Goal: Information Seeking & Learning: Check status

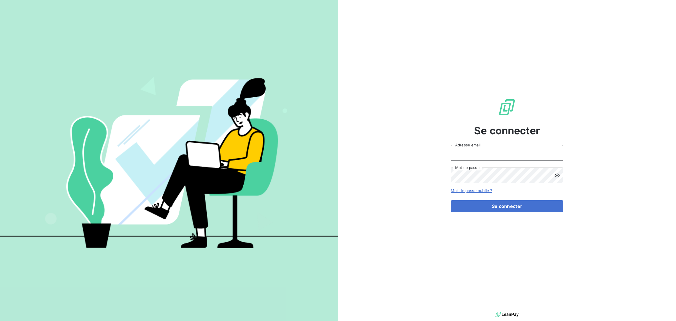
click at [505, 157] on input "Adresse email" at bounding box center [507, 153] width 113 height 16
type input "[EMAIL_ADDRESS][DOMAIN_NAME]"
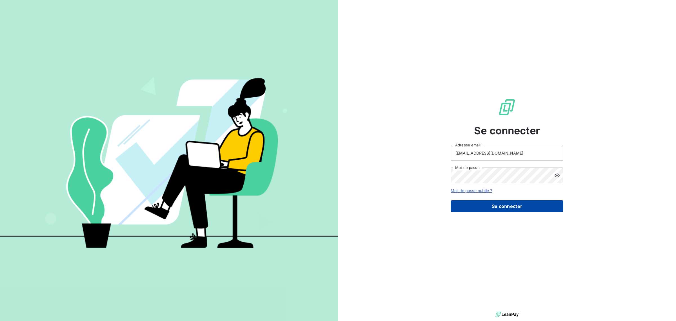
click at [504, 207] on button "Se connecter" at bounding box center [507, 206] width 113 height 12
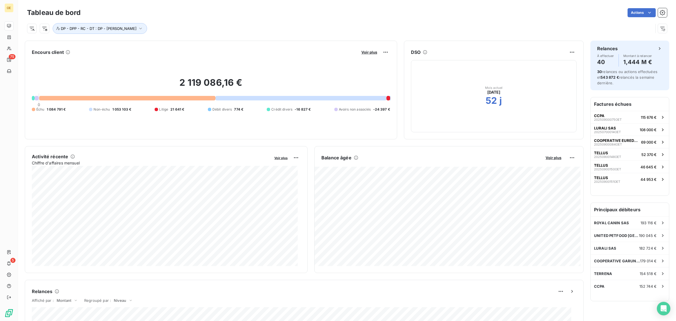
click at [52, 109] on span "1 084 791 €" at bounding box center [56, 109] width 19 height 5
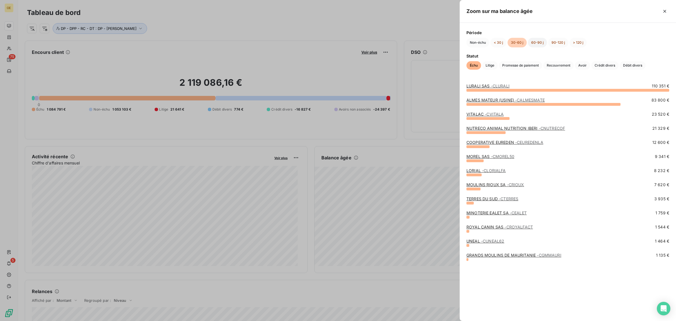
click at [537, 41] on button "60-90 j" at bounding box center [537, 43] width 19 height 10
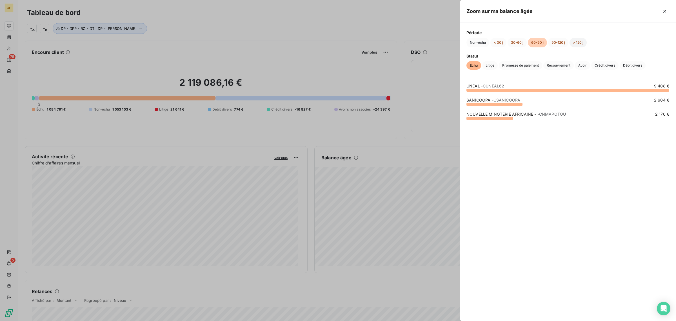
click at [577, 42] on button "> 120 j" at bounding box center [578, 43] width 17 height 10
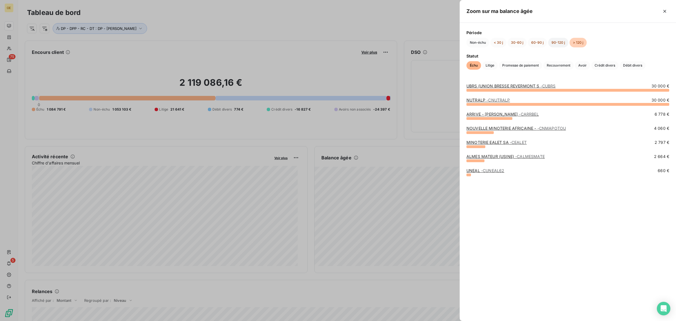
click at [555, 41] on button "90-120 j" at bounding box center [558, 43] width 20 height 10
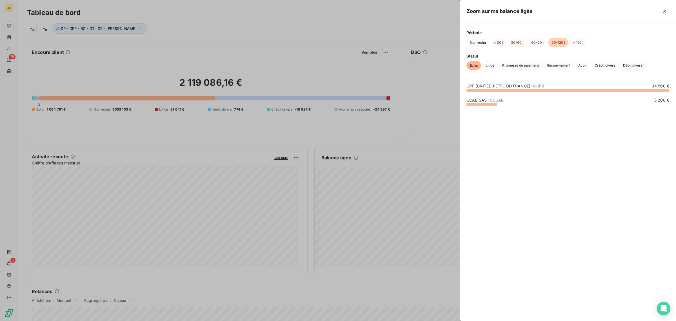
click at [507, 86] on link "UPF (UNITED PETFOOD FRANCE) - CUPB" at bounding box center [506, 85] width 78 height 5
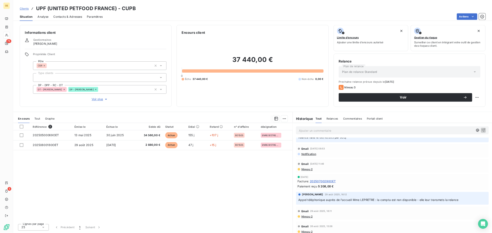
scroll to position [35, 0]
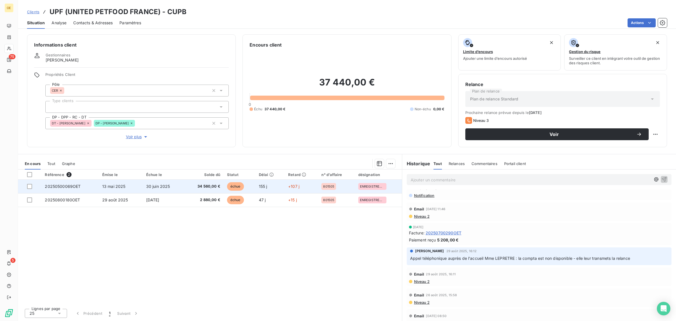
click at [150, 185] on span "30 juin 2025" at bounding box center [158, 186] width 24 height 5
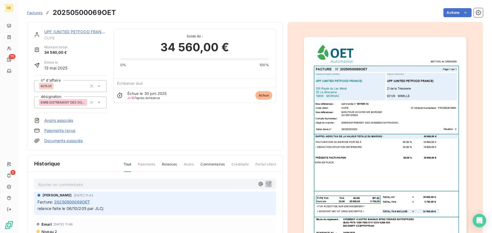
scroll to position [1, 0]
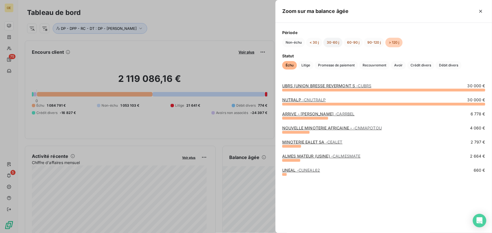
click at [331, 41] on button "30-60 j" at bounding box center [332, 43] width 19 height 10
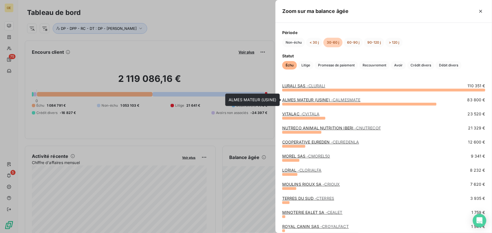
click at [299, 99] on link "ALMES MATEUR (USINE) - CALMESMATE" at bounding box center [321, 99] width 78 height 5
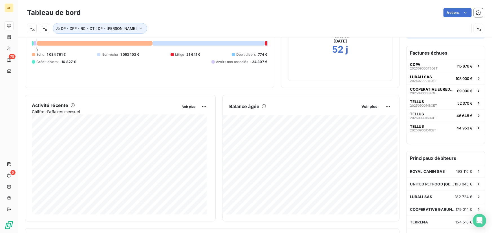
scroll to position [52, 0]
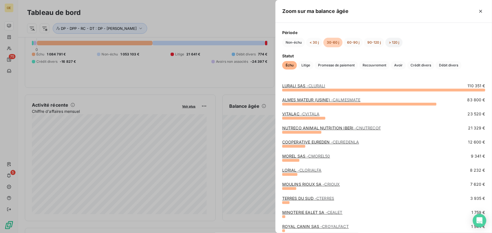
click at [395, 41] on button "> 120 j" at bounding box center [393, 43] width 17 height 10
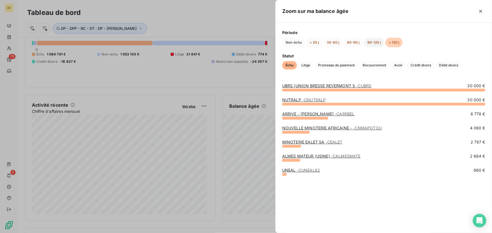
click at [375, 42] on button "90-120 j" at bounding box center [374, 43] width 20 height 10
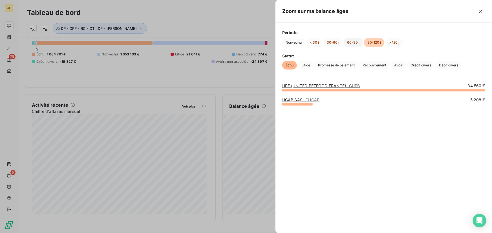
click at [352, 42] on button "60-90 j" at bounding box center [352, 43] width 19 height 10
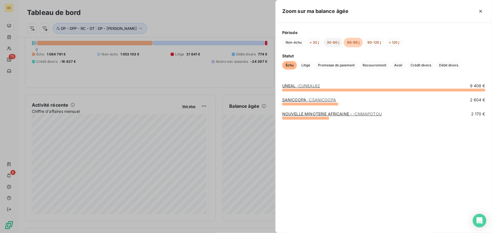
click at [332, 43] on button "30-60 j" at bounding box center [332, 43] width 19 height 10
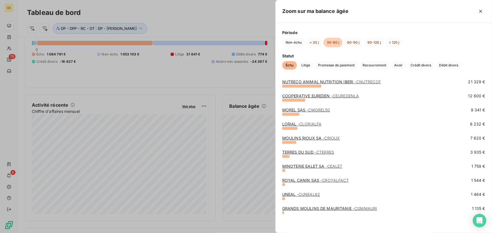
scroll to position [0, 0]
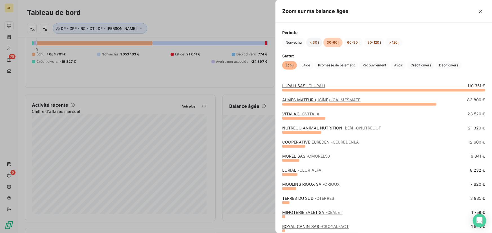
click at [318, 43] on button "< 30 j" at bounding box center [314, 43] width 16 height 10
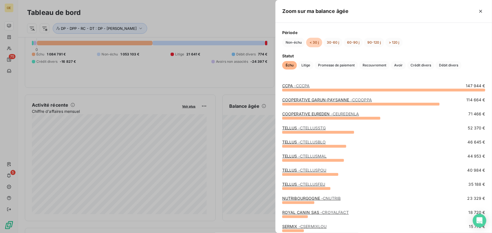
click at [302, 127] on span "- CTELLUSSTG" at bounding box center [312, 128] width 28 height 5
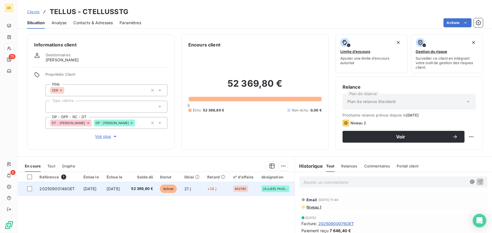
click at [97, 188] on span "[DATE]" at bounding box center [89, 189] width 13 height 5
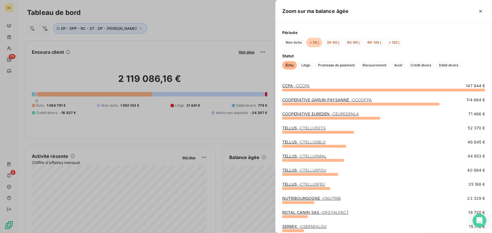
click at [101, 61] on div at bounding box center [246, 116] width 492 height 233
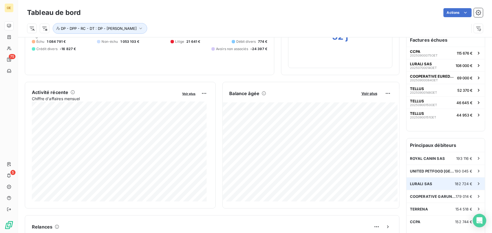
scroll to position [77, 0]
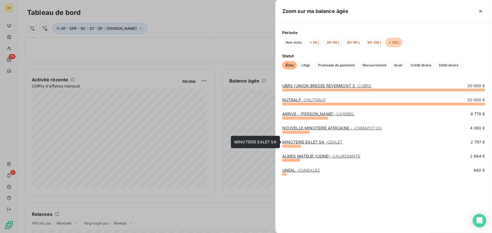
click at [299, 141] on link "MINOTERIE EALET SA - CEALET" at bounding box center [312, 142] width 60 height 5
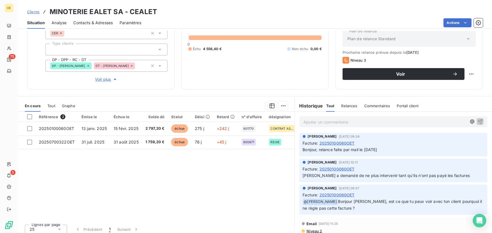
scroll to position [66, 0]
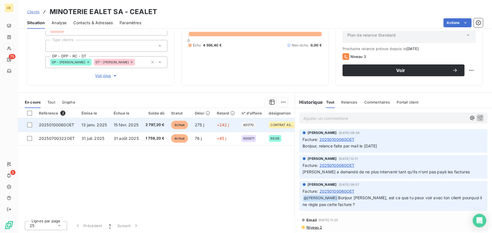
click at [57, 125] on span "20250100060OET" at bounding box center [56, 125] width 35 height 5
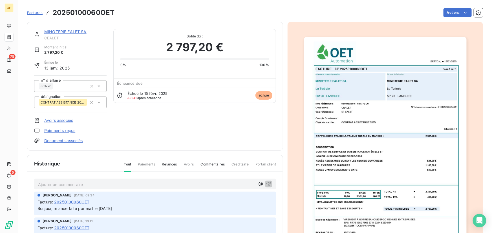
click at [62, 30] on link "MINOTERIE EALET SA" at bounding box center [65, 31] width 42 height 5
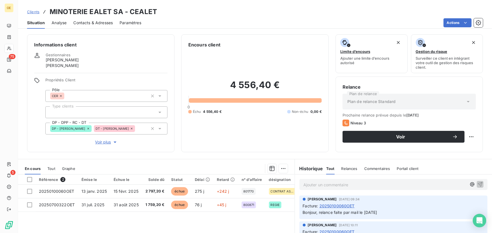
click at [93, 23] on span "Contacts & Adresses" at bounding box center [92, 23] width 39 height 6
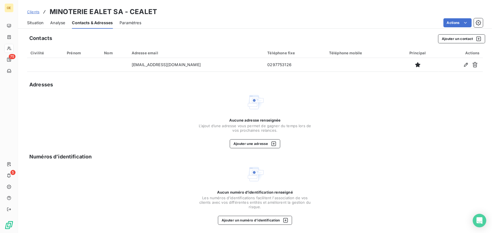
click at [129, 22] on span "Paramètres" at bounding box center [130, 23] width 22 height 6
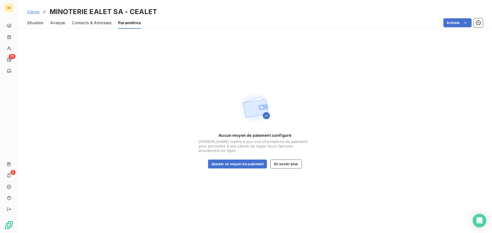
click at [90, 23] on span "Contacts & Adresses" at bounding box center [91, 23] width 39 height 6
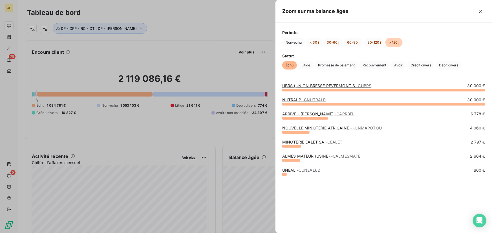
click at [177, 24] on div at bounding box center [246, 116] width 492 height 233
click at [371, 42] on button "90-120 j" at bounding box center [374, 43] width 20 height 10
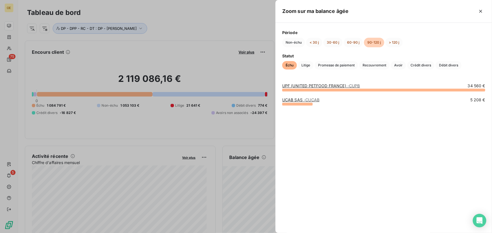
click at [310, 85] on link "UPF (UNITED PETFOOD FRANCE) - CUPB" at bounding box center [321, 85] width 78 height 5
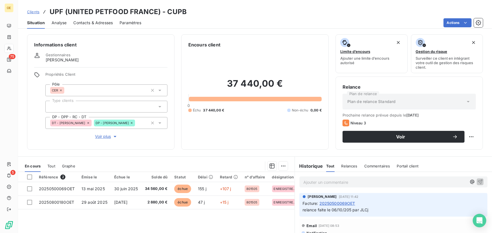
click at [223, 14] on div "Clients UPF (UNITED PETFOOD FRANCE) - CUPB" at bounding box center [255, 12] width 474 height 10
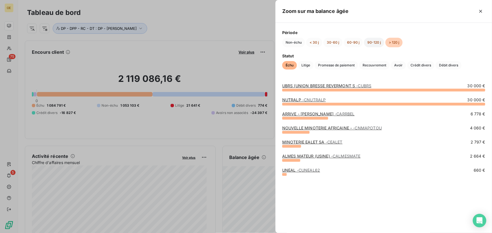
click at [371, 44] on button "90-120 j" at bounding box center [374, 43] width 20 height 10
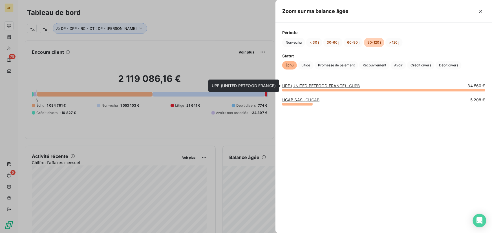
click at [314, 85] on link "UPF (UNITED PETFOOD FRANCE) - CUPB" at bounding box center [321, 85] width 78 height 5
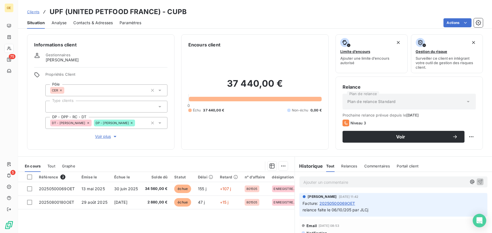
click at [92, 23] on span "Contacts & Adresses" at bounding box center [92, 23] width 39 height 6
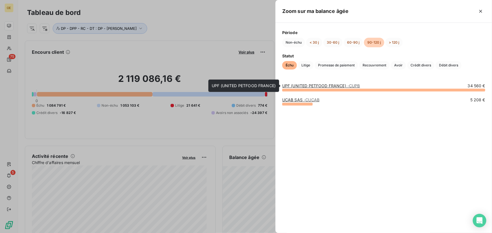
click at [336, 85] on link "UPF (UNITED PETFOOD FRANCE) - CUPB" at bounding box center [321, 85] width 78 height 5
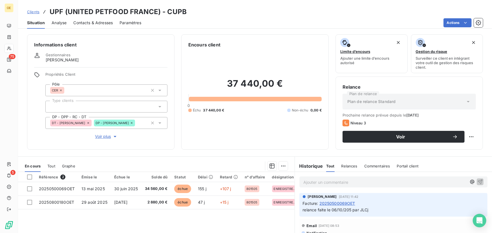
click at [99, 22] on span "Contacts & Adresses" at bounding box center [92, 23] width 39 height 6
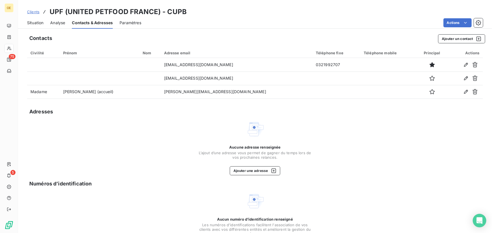
click at [39, 23] on span "Situation" at bounding box center [35, 23] width 16 height 6
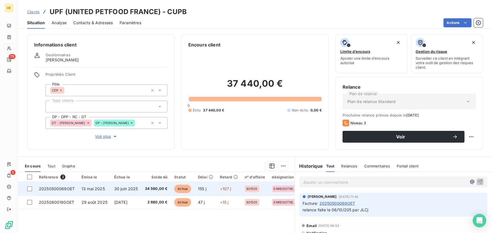
click at [85, 189] on span "13 mai 2025" at bounding box center [92, 189] width 23 height 5
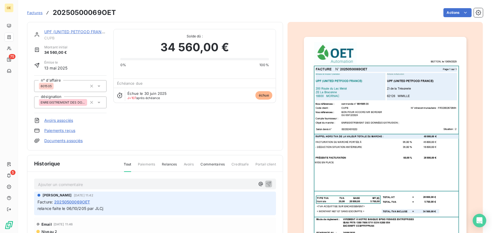
click at [344, 86] on img "button" at bounding box center [385, 151] width 162 height 229
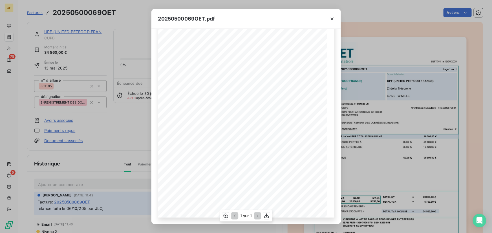
scroll to position [31, 0]
click at [332, 18] on icon "button" at bounding box center [332, 19] width 6 height 6
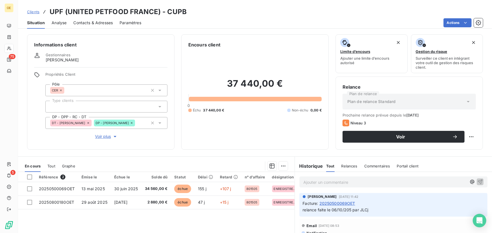
click at [211, 110] on span "37 440,00 €" at bounding box center [213, 110] width 21 height 5
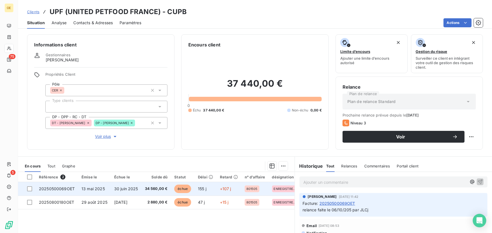
click at [157, 189] on span "34 560,00 €" at bounding box center [156, 189] width 23 height 6
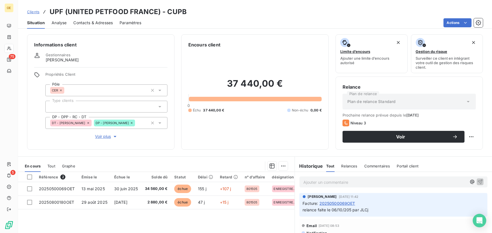
click at [235, 219] on div "Référence 2 Émise le Échue le Solde dû Statut Délai Retard n° d'affaire désigna…" at bounding box center [156, 226] width 276 height 108
click at [177, 32] on div "Informations client Gestionnaires Jean-Luc Chedmail Propriétés Client Pôle CER …" at bounding box center [255, 132] width 474 height 202
drag, startPoint x: 91, startPoint y: 20, endPoint x: 90, endPoint y: 24, distance: 3.7
click at [90, 21] on span "Contacts & Adresses" at bounding box center [92, 23] width 39 height 6
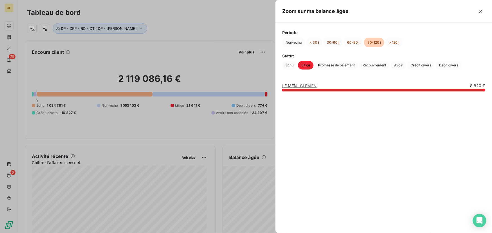
click at [267, 152] on div at bounding box center [246, 116] width 492 height 233
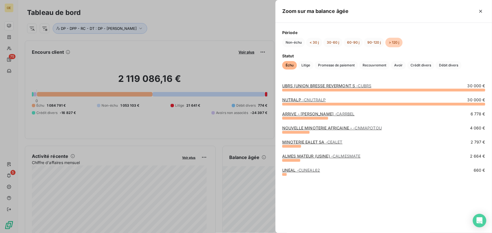
click at [363, 43] on div "Non-échu < 30 j 30-60 j 60-90 j 90-120 j > 120 j" at bounding box center [383, 43] width 203 height 10
click at [352, 44] on button "60-90 j" at bounding box center [352, 43] width 19 height 10
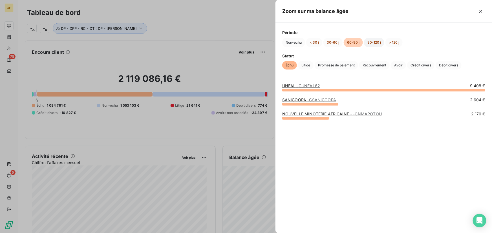
click at [370, 42] on button "90-120 j" at bounding box center [374, 43] width 20 height 10
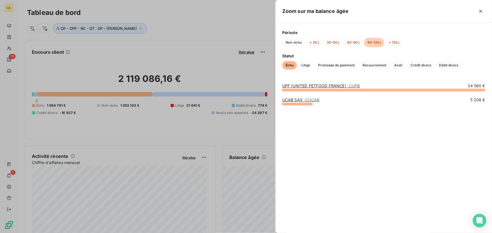
click at [311, 85] on link "UPF (UNITED PETFOOD FRANCE) - CUPB" at bounding box center [321, 85] width 78 height 5
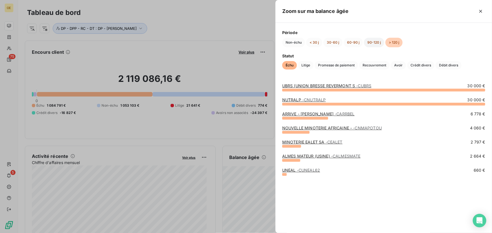
click at [376, 40] on button "90-120 j" at bounding box center [374, 43] width 20 height 10
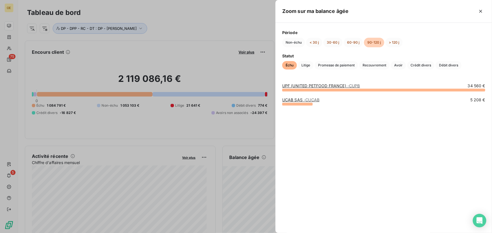
click at [327, 84] on link "UPF (UNITED PETFOOD FRANCE) - CUPB" at bounding box center [321, 85] width 78 height 5
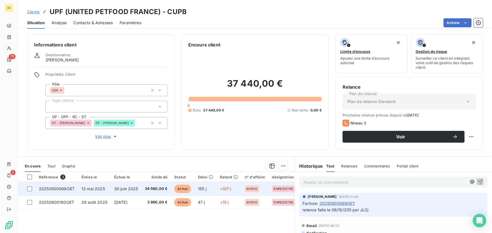
click at [152, 190] on span "34 560,00 €" at bounding box center [156, 189] width 23 height 6
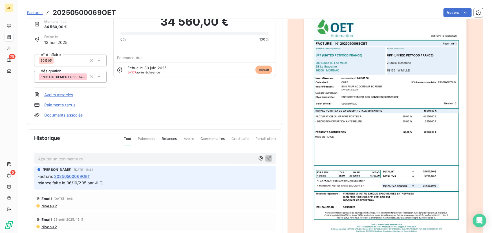
scroll to position [26, 0]
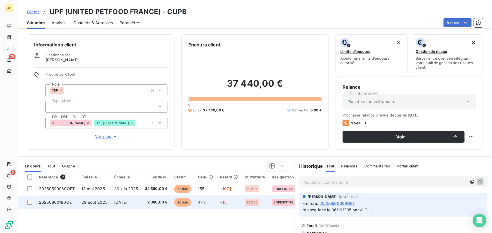
click at [151, 201] on span "2 880,00 €" at bounding box center [156, 203] width 23 height 6
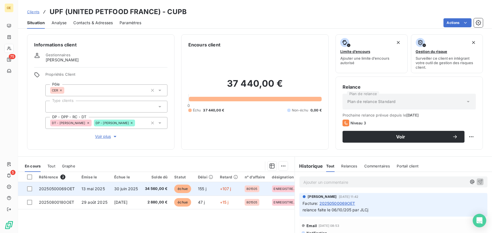
click at [152, 187] on span "34 560,00 €" at bounding box center [156, 189] width 23 height 6
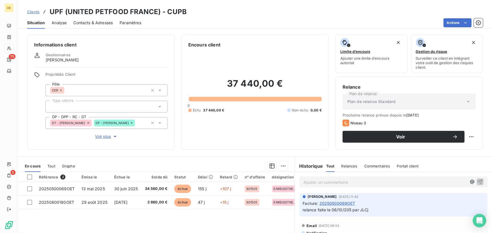
click at [327, 183] on p "Ajouter un commentaire ﻿" at bounding box center [384, 182] width 163 height 7
click at [346, 180] on span "Facture 202508001800 Attente de validation technique." at bounding box center [357, 181] width 108 height 5
click at [447, 180] on p "Facture 202508001800 et 20250500069 Attente de validation technique." at bounding box center [384, 182] width 163 height 6
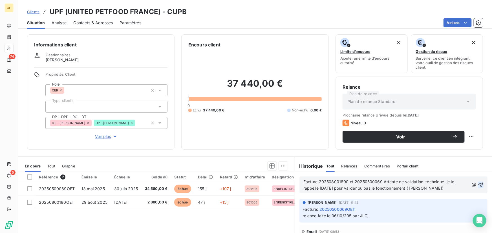
click at [478, 185] on icon "button" at bounding box center [481, 185] width 6 height 6
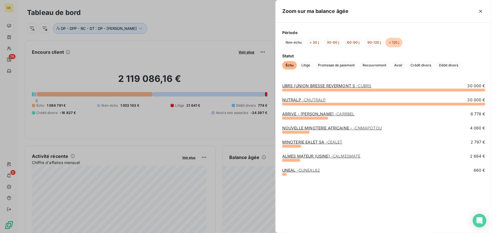
click at [312, 85] on link "UBRS (UNION BRESSE REVERMONT S - CUBRS" at bounding box center [326, 85] width 89 height 5
click at [298, 113] on link "ARRIVE - [PERSON_NAME]" at bounding box center [318, 114] width 72 height 5
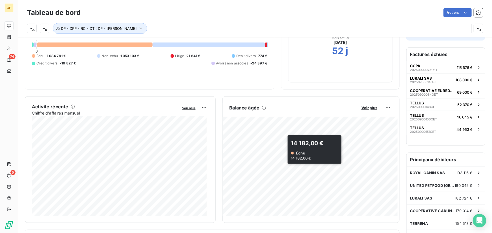
scroll to position [51, 0]
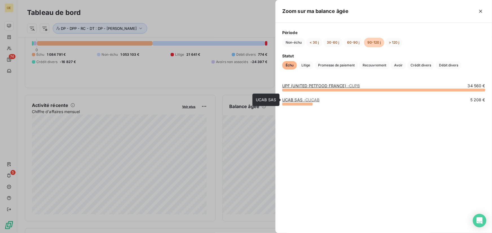
click at [304, 100] on span "- CUCAB" at bounding box center [311, 99] width 16 height 5
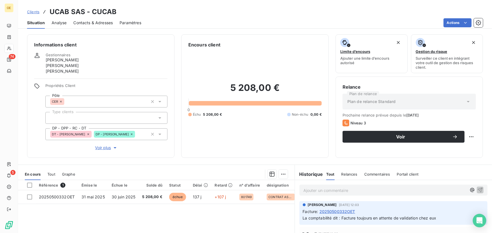
click at [87, 24] on span "Contacts & Adresses" at bounding box center [92, 23] width 39 height 6
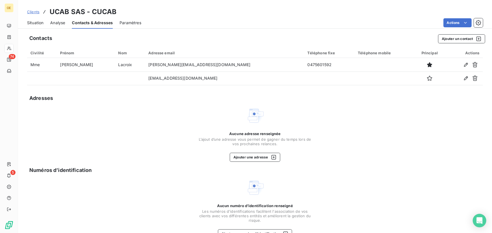
click at [36, 21] on span "Situation" at bounding box center [35, 23] width 16 height 6
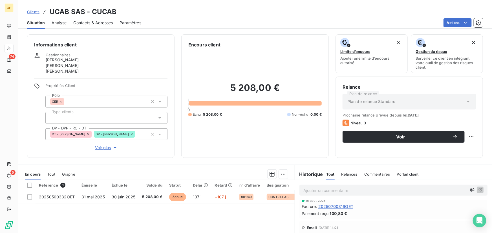
scroll to position [102, 0]
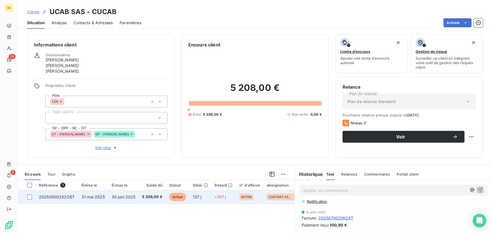
click at [59, 198] on span "20250500332OET" at bounding box center [57, 197] width 36 height 5
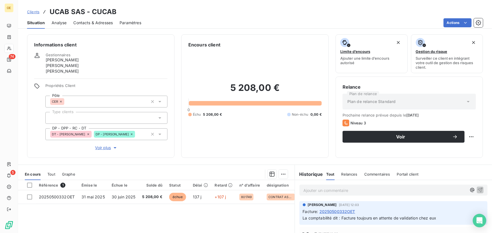
click at [244, 218] on div "Référence 1 Émise le Échue le Solde dû Statut Délai Retard n° d'affaire désigna…" at bounding box center [156, 234] width 276 height 108
click at [326, 192] on p "Ajouter un commentaire ﻿" at bounding box center [384, 190] width 163 height 7
click at [335, 190] on span "Cette facture sera d'ici la fin mois" at bounding box center [334, 190] width 63 height 5
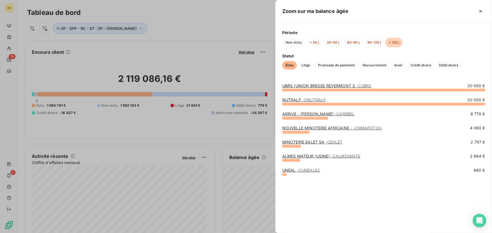
click at [311, 128] on link "NOUVELLE MINOTERIE AFRICAINE - - CNMAPOTOU" at bounding box center [331, 128] width 99 height 5
click at [372, 44] on button "90-120 j" at bounding box center [374, 43] width 20 height 10
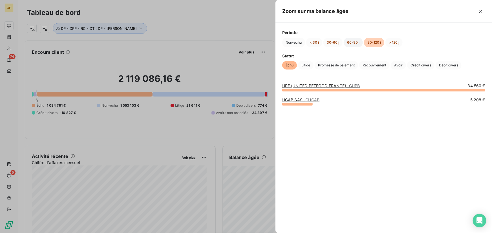
click at [350, 43] on button "60-90 j" at bounding box center [352, 43] width 19 height 10
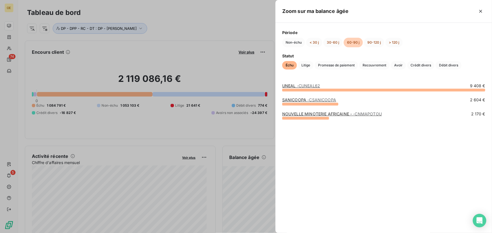
click at [301, 86] on span "- CUNEAL62" at bounding box center [308, 85] width 23 height 5
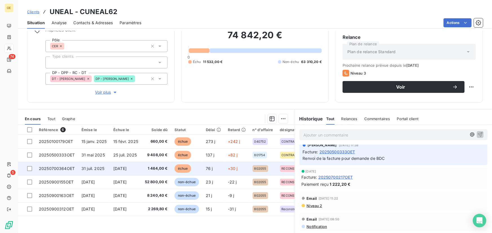
scroll to position [51, 0]
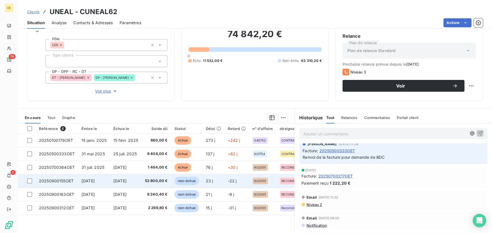
click at [127, 180] on span "[DATE]" at bounding box center [119, 181] width 13 height 5
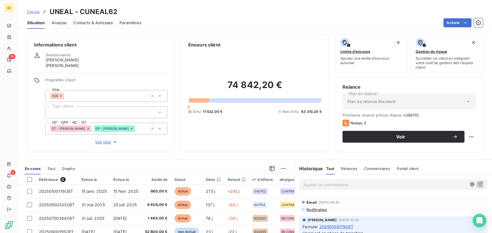
click at [256, 129] on div "74 842,20 € 0 Échu 11 532,00 € Non-échu 63 310,20 €" at bounding box center [254, 96] width 133 height 97
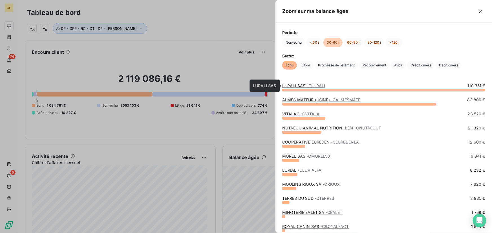
click at [292, 85] on link "LURALI SAS - CLURALI" at bounding box center [303, 85] width 43 height 5
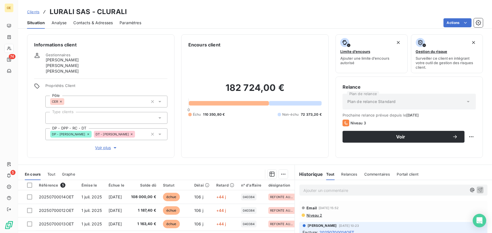
click at [231, 137] on div "182 724,00 € 0 Échu 110 350,80 € Non-échu 72 373,20 €" at bounding box center [254, 99] width 133 height 103
